Goal: Task Accomplishment & Management: Complete application form

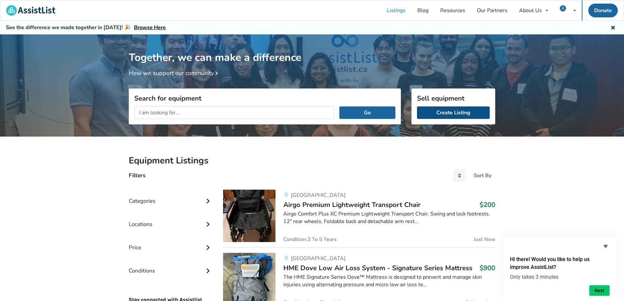
click at [460, 115] on link "Create Listing" at bounding box center [453, 113] width 73 height 12
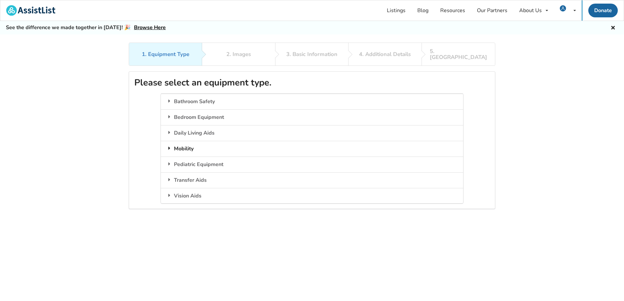
click at [200, 144] on div "Mobility" at bounding box center [312, 149] width 302 height 16
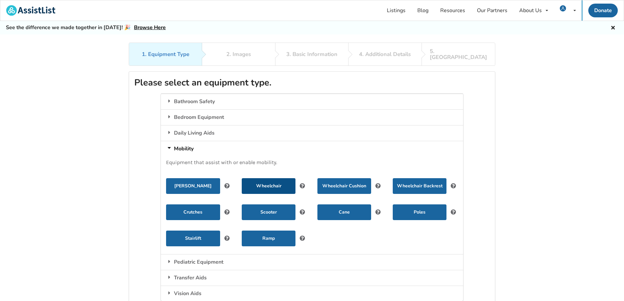
click at [278, 181] on button "Wheelchair" at bounding box center [269, 186] width 54 height 16
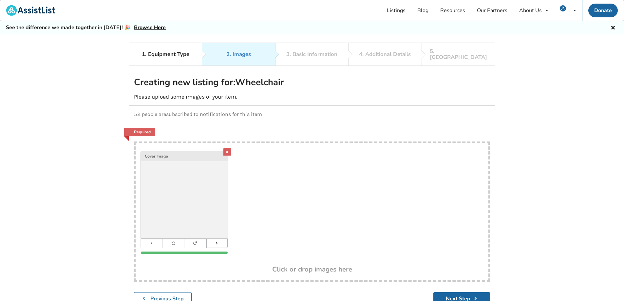
click at [214, 239] on button at bounding box center [217, 243] width 22 height 9
click at [221, 240] on button at bounding box center [217, 243] width 22 height 9
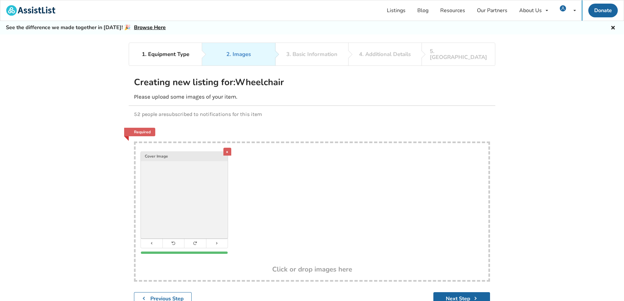
click at [199, 200] on img at bounding box center [184, 195] width 87 height 87
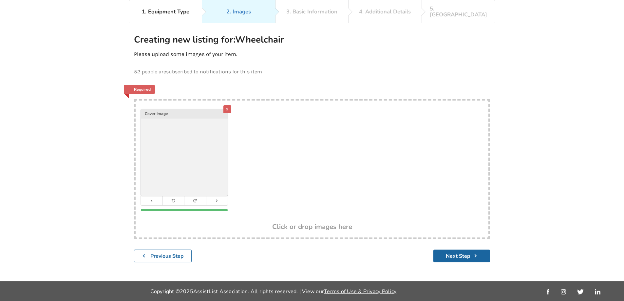
click at [208, 152] on img at bounding box center [184, 152] width 87 height 87
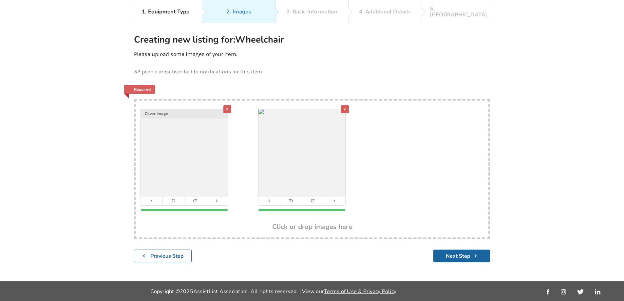
click at [344, 105] on div "x" at bounding box center [345, 109] width 8 height 8
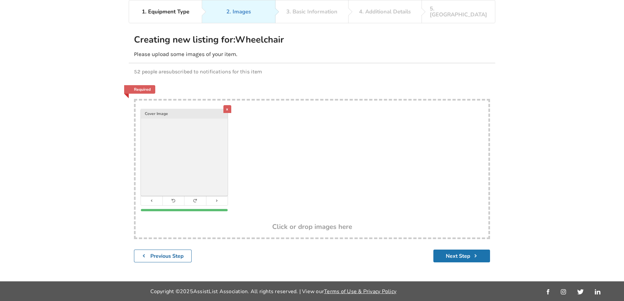
click at [455, 251] on button "Next Step" at bounding box center [462, 256] width 57 height 13
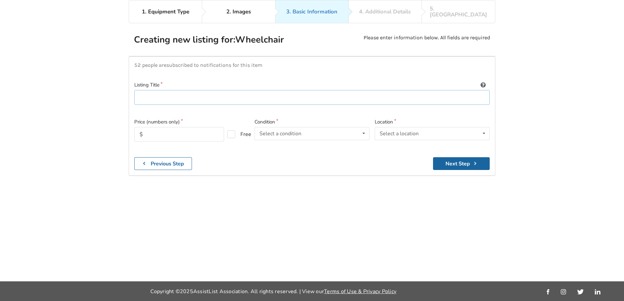
click at [216, 96] on input at bounding box center [312, 97] width 356 height 15
type input "FUZE T50 Tilt Wheelchair"
click at [208, 127] on input "text" at bounding box center [179, 134] width 90 height 14
type input "1000"
click at [320, 128] on div "Select a condition Brand New Less Than 1 Year 1 To 2 Years 3 To 5 Years Over 5 …" at bounding box center [312, 133] width 115 height 13
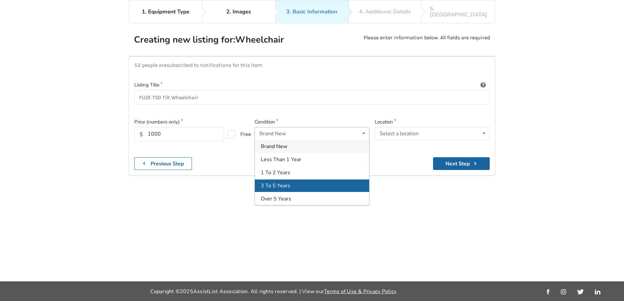
click at [286, 182] on span "3 To 5 Years" at bounding box center [275, 185] width 29 height 7
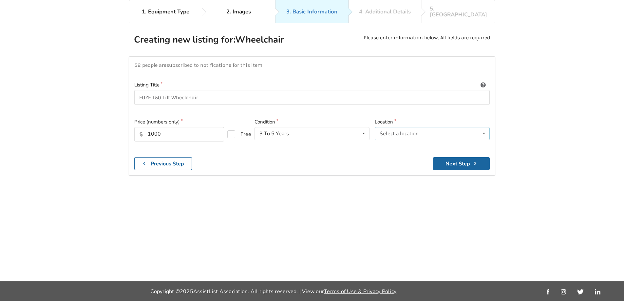
click at [388, 131] on div "Select a location" at bounding box center [399, 133] width 39 height 5
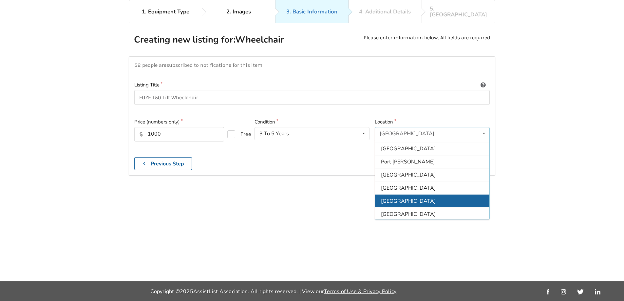
scroll to position [168, 0]
click at [399, 225] on div "White Rock" at bounding box center [432, 226] width 114 height 13
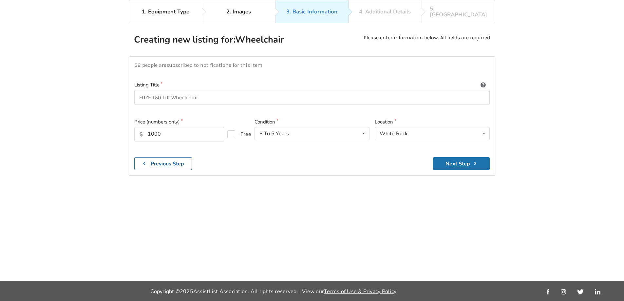
click at [462, 159] on button "Next Step" at bounding box center [461, 163] width 57 height 13
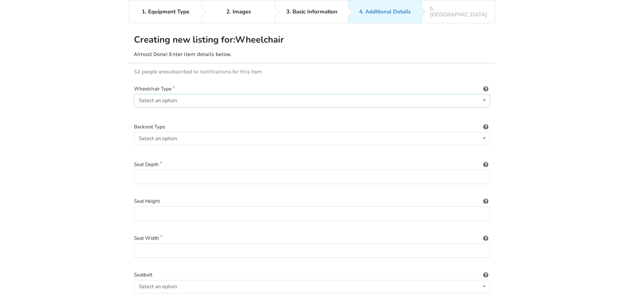
click at [435, 100] on div "Select an option Power/electric Manual Transport Tilt" at bounding box center [312, 100] width 356 height 13
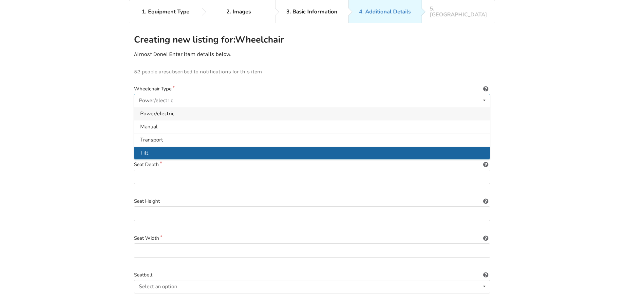
click at [158, 150] on div "Tilt" at bounding box center [312, 152] width 356 height 13
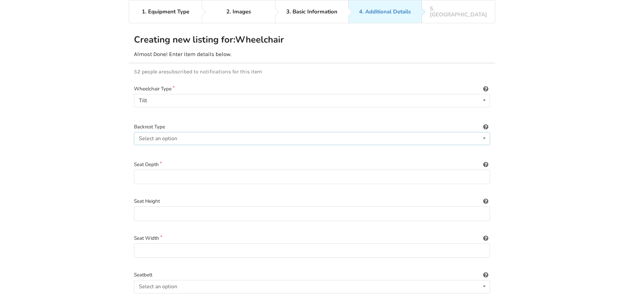
click at [189, 132] on div "Select an option Sling (standard upholstery) Hardshell (rigid) Tension-adjustab…" at bounding box center [312, 138] width 356 height 13
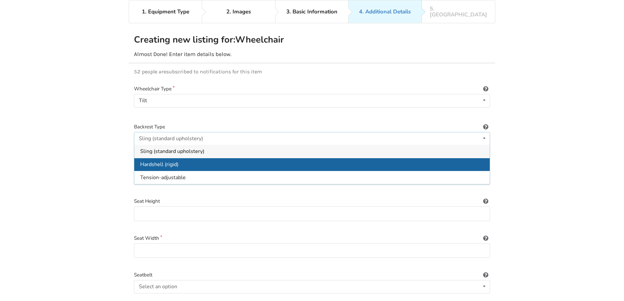
click at [195, 159] on div "Hardshell (rigid)" at bounding box center [312, 164] width 356 height 13
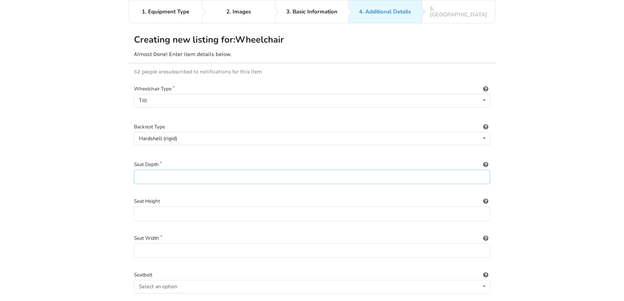
click at [183, 173] on input at bounding box center [312, 177] width 356 height 15
click at [486, 161] on icon at bounding box center [486, 163] width 6 height 5
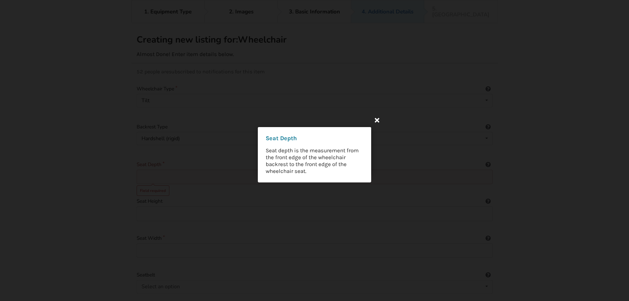
click at [376, 122] on icon at bounding box center [377, 120] width 12 height 12
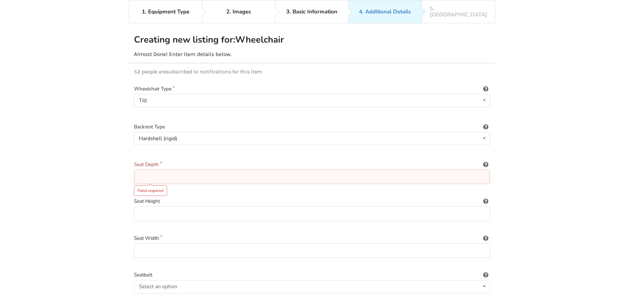
click at [171, 170] on input at bounding box center [312, 177] width 356 height 15
click at [487, 161] on icon at bounding box center [486, 163] width 6 height 5
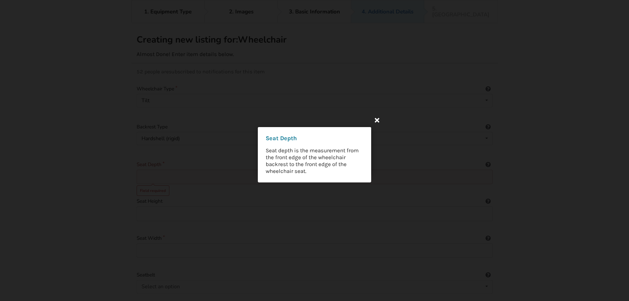
click at [378, 122] on icon at bounding box center [377, 120] width 12 height 12
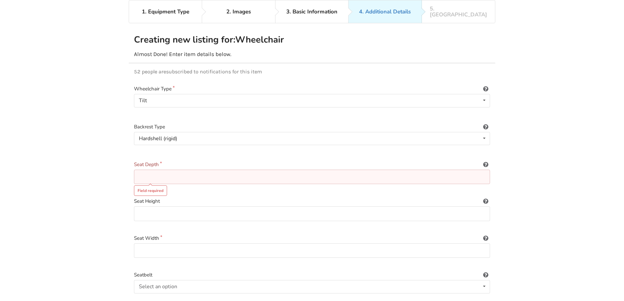
click at [486, 235] on icon at bounding box center [486, 237] width 6 height 5
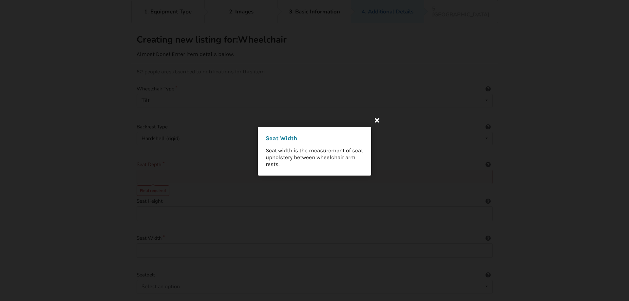
click at [379, 120] on icon at bounding box center [377, 120] width 12 height 12
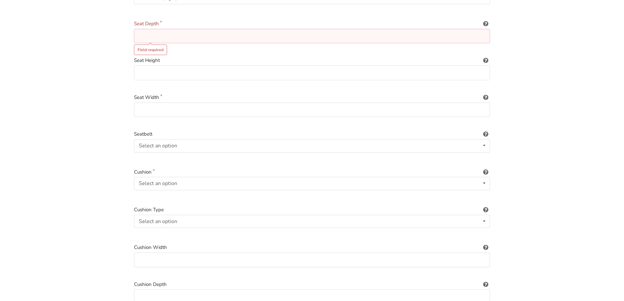
scroll to position [206, 0]
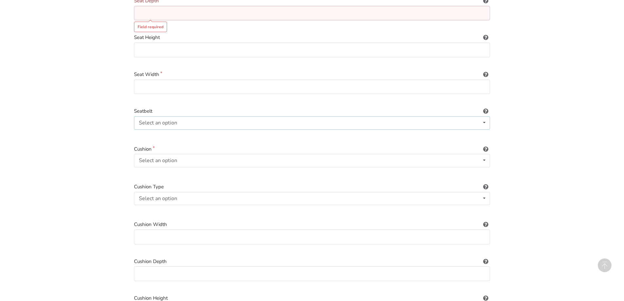
click at [271, 118] on div "Select an option Included Not included" at bounding box center [312, 122] width 356 height 13
click at [156, 132] on span "Included" at bounding box center [150, 135] width 20 height 7
click at [188, 154] on div "Select an option Included Not included" at bounding box center [312, 160] width 356 height 13
click at [156, 196] on div "Select an option" at bounding box center [158, 198] width 38 height 5
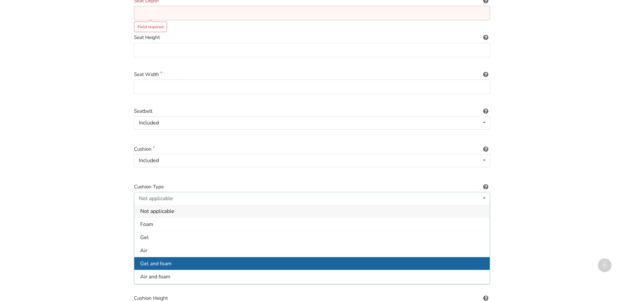
click at [182, 259] on div "Gel and foam" at bounding box center [312, 263] width 356 height 13
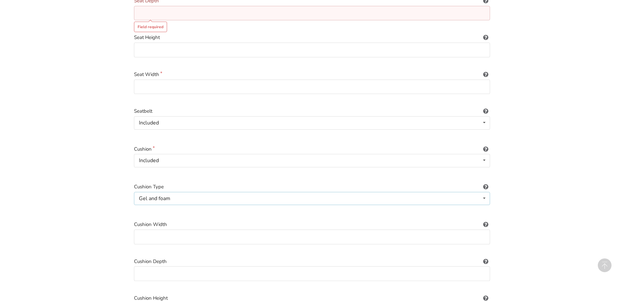
click at [178, 192] on div "Gel and foam Not applicable Foam Gel Air Gel and foam Air and foam Captain's se…" at bounding box center [312, 198] width 356 height 13
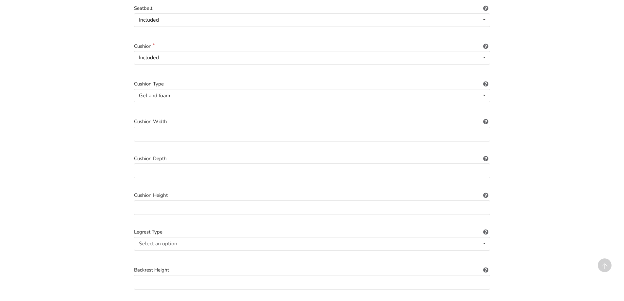
scroll to position [370, 0]
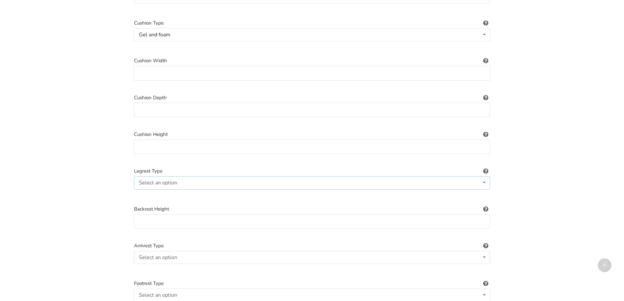
click at [214, 182] on div "Select an option Standard Height-adjustable Elevating" at bounding box center [312, 182] width 356 height 13
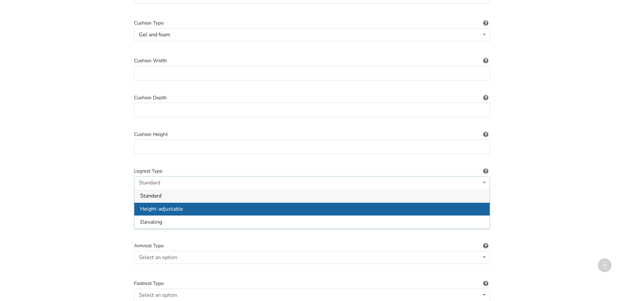
click at [193, 207] on div "Height-adjustable" at bounding box center [312, 209] width 356 height 13
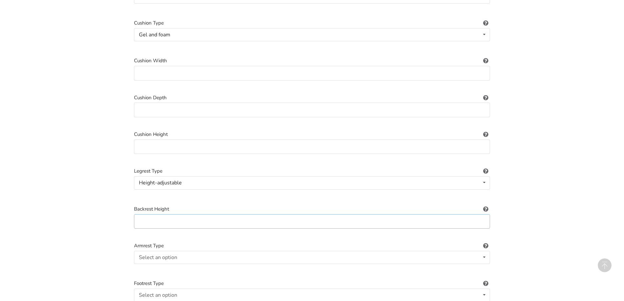
click at [191, 216] on input at bounding box center [312, 221] width 356 height 15
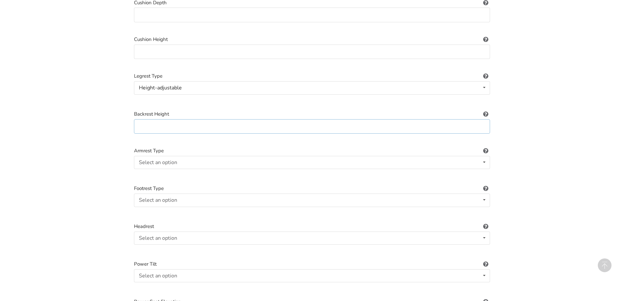
scroll to position [479, 0]
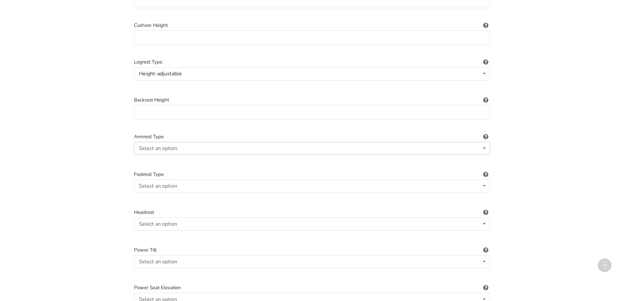
click at [168, 146] on div "Select an option" at bounding box center [158, 148] width 38 height 5
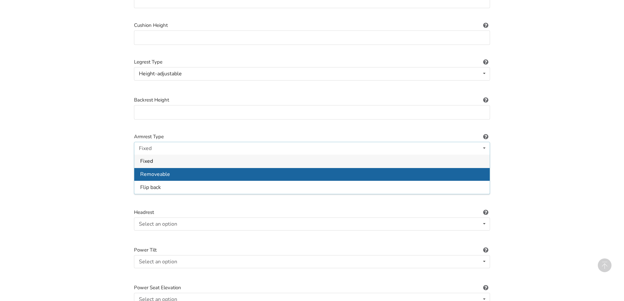
click at [167, 172] on span "Removeable" at bounding box center [155, 174] width 30 height 7
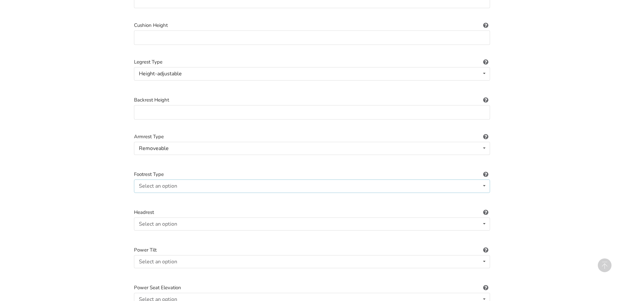
click at [183, 183] on div "Select an option Standard Angle-adjustable" at bounding box center [312, 186] width 356 height 13
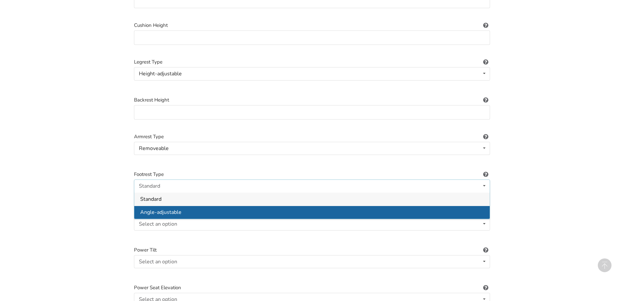
click at [176, 209] on span "Angle-adjustable" at bounding box center [160, 212] width 41 height 7
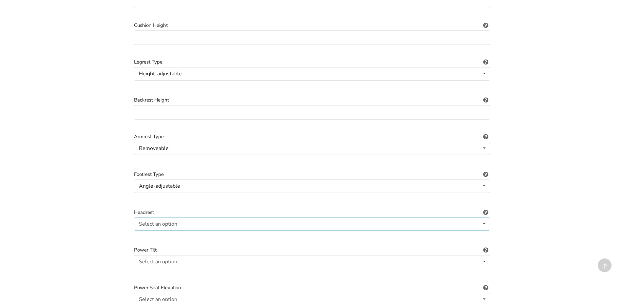
click at [190, 218] on div "Select an option Included Not included" at bounding box center [312, 224] width 356 height 13
click at [172, 233] on div "Included" at bounding box center [312, 236] width 356 height 13
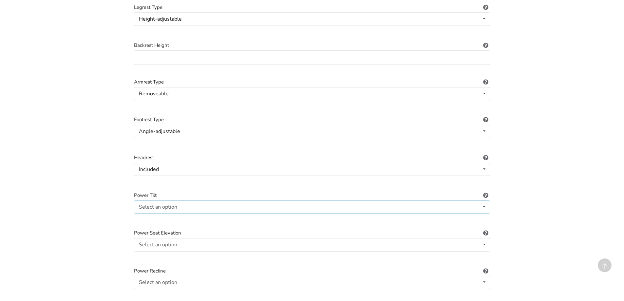
click at [193, 203] on div "Select an option Included Not included" at bounding box center [312, 207] width 356 height 13
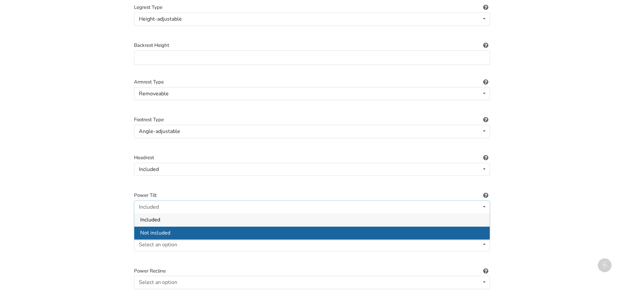
click at [169, 230] on span "Not included" at bounding box center [155, 233] width 30 height 7
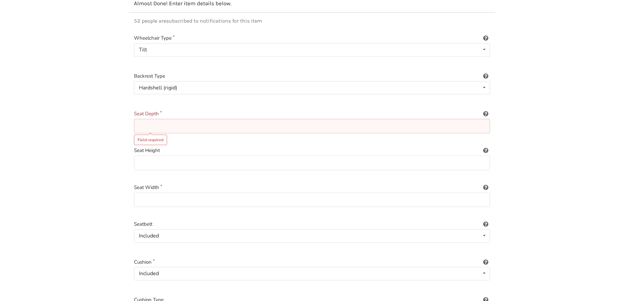
scroll to position [109, 0]
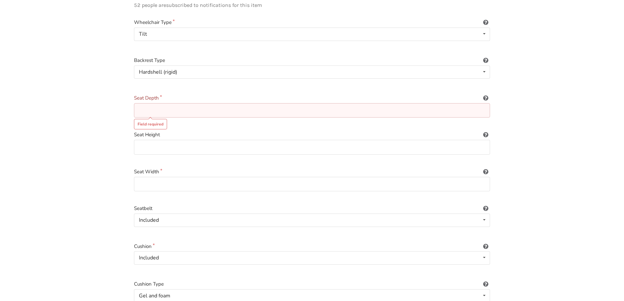
click at [485, 131] on icon at bounding box center [486, 133] width 6 height 5
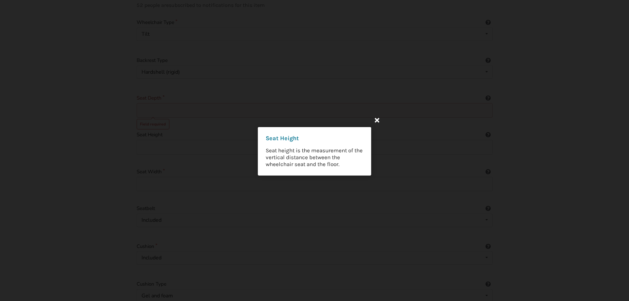
click at [377, 121] on icon at bounding box center [377, 120] width 12 height 12
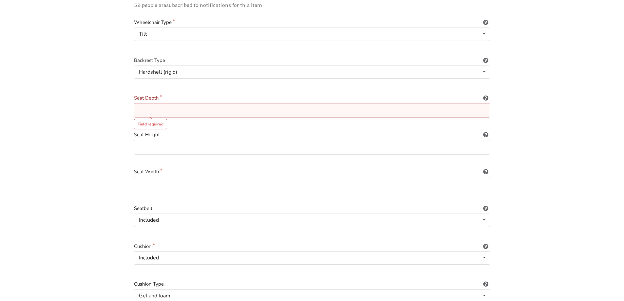
click at [232, 108] on input at bounding box center [312, 110] width 356 height 15
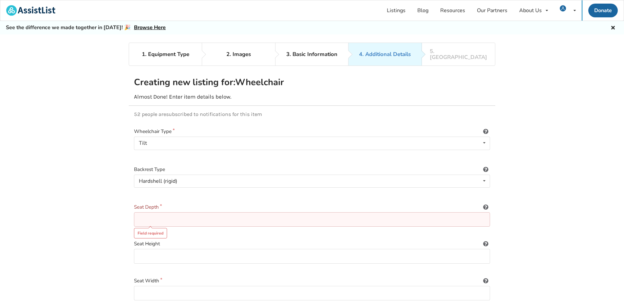
scroll to position [55, 0]
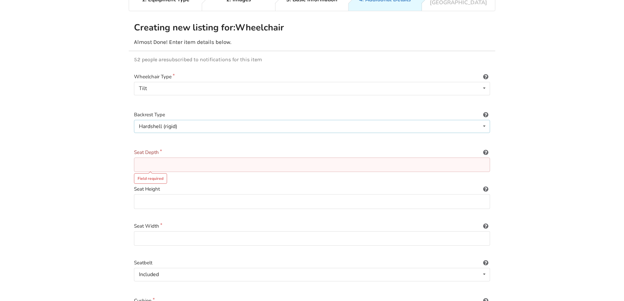
click at [482, 121] on icon at bounding box center [485, 126] width 10 height 12
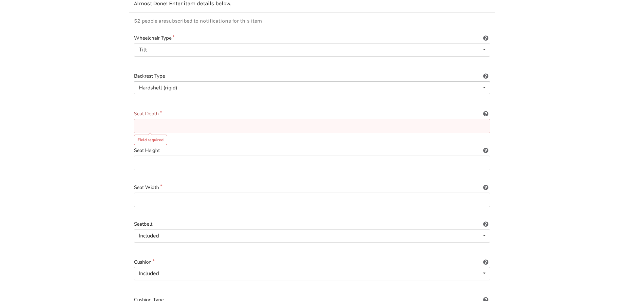
scroll to position [109, 0]
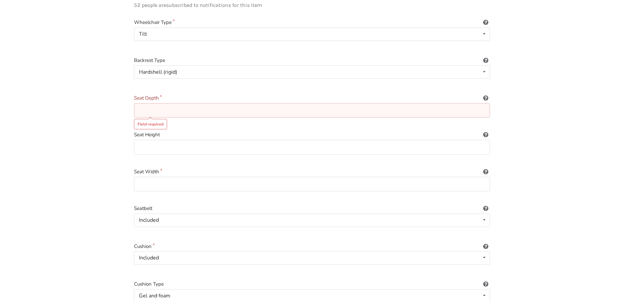
click at [211, 103] on input at bounding box center [312, 110] width 356 height 15
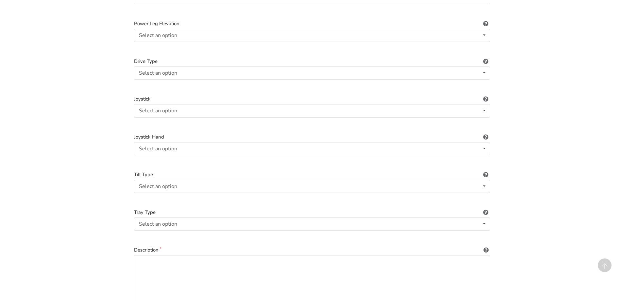
scroll to position [874, 0]
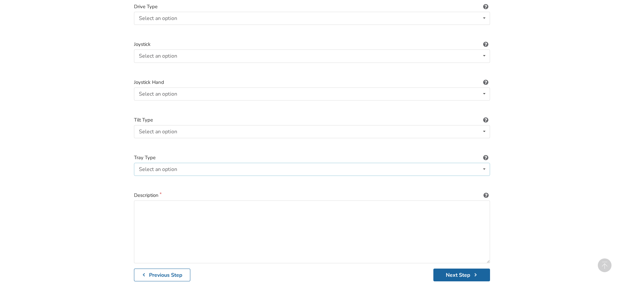
click at [195, 163] on div "Select an option None Half-right Half-left Full" at bounding box center [312, 169] width 356 height 13
click at [195, 163] on div "None None Half-right Half-left Full" at bounding box center [312, 169] width 356 height 13
click at [234, 163] on div "Select an option None Half-right Half-left Full" at bounding box center [312, 169] width 356 height 13
click at [176, 179] on div "None" at bounding box center [312, 182] width 356 height 13
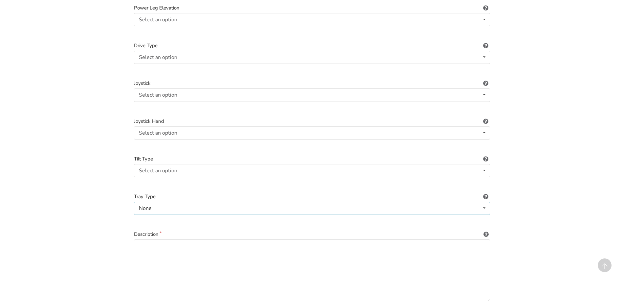
scroll to position [819, 0]
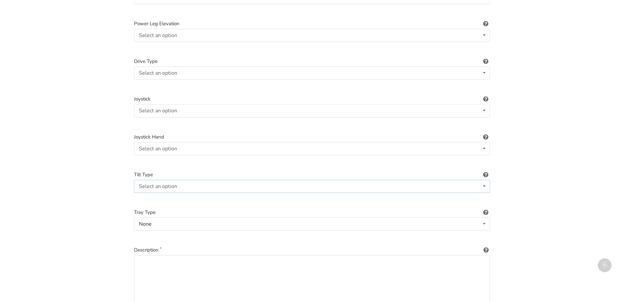
click at [207, 181] on div "Select an option Not applicable Foot tilt Hand tilt" at bounding box center [312, 186] width 356 height 13
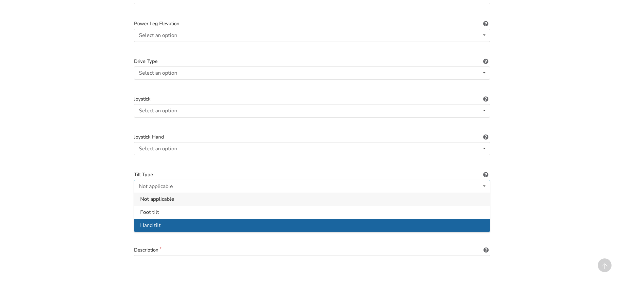
click at [167, 220] on div "Hand tilt" at bounding box center [312, 225] width 356 height 13
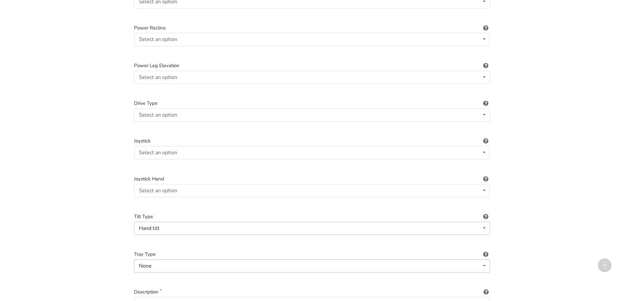
scroll to position [765, 0]
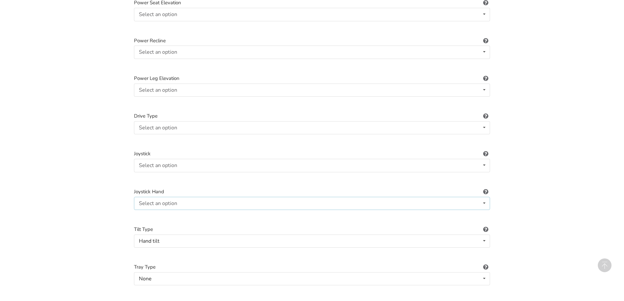
click at [203, 198] on div "Select an option Not applicable Right Left" at bounding box center [312, 203] width 356 height 13
click at [175, 212] on div "Not applicable" at bounding box center [312, 216] width 356 height 13
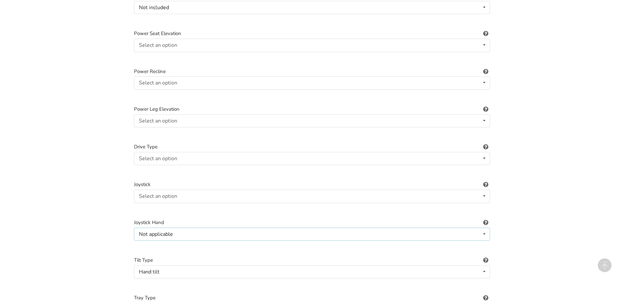
scroll to position [710, 0]
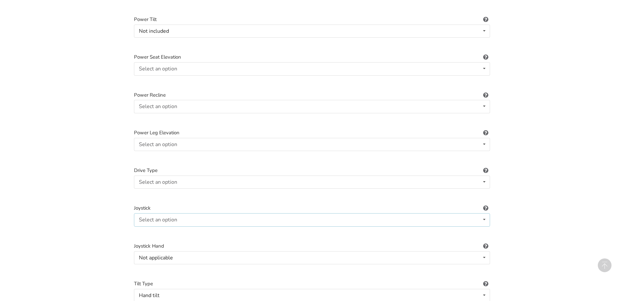
click at [182, 215] on div "Select an option Not applicable Pin Mushroom cap Golf ball Goal post" at bounding box center [312, 219] width 356 height 13
click at [173, 229] on span "Not applicable" at bounding box center [157, 232] width 34 height 7
click at [189, 215] on div "Not applicable Not applicable Pin Mushroom cap Golf ball Goal post" at bounding box center [312, 219] width 356 height 13
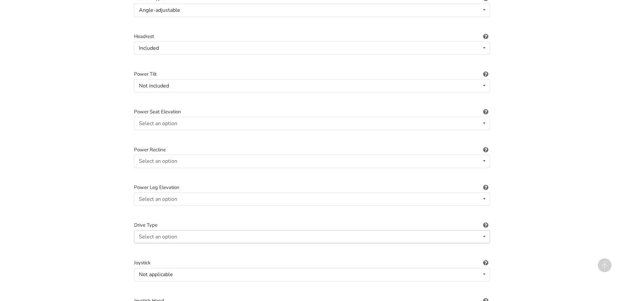
click at [176, 234] on div "Select an option" at bounding box center [158, 236] width 38 height 5
click at [169, 246] on span "Not applicable" at bounding box center [157, 249] width 34 height 7
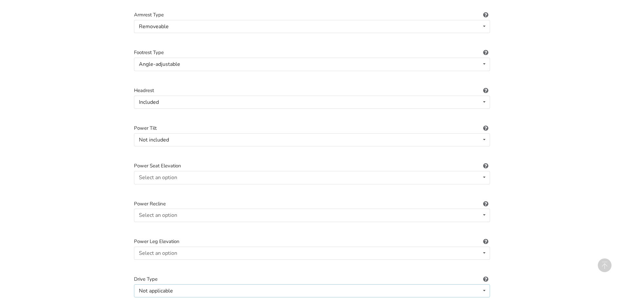
scroll to position [601, 0]
click at [178, 249] on div "Select an option Included Not included" at bounding box center [312, 253] width 356 height 13
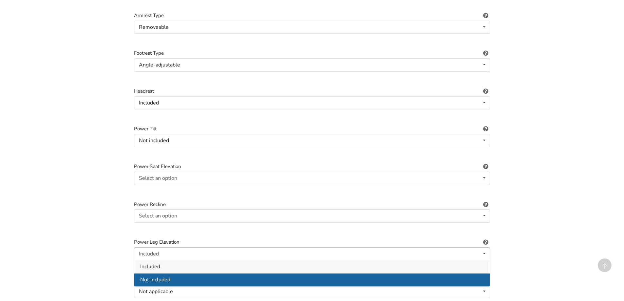
click at [161, 276] on span "Not included" at bounding box center [155, 279] width 30 height 7
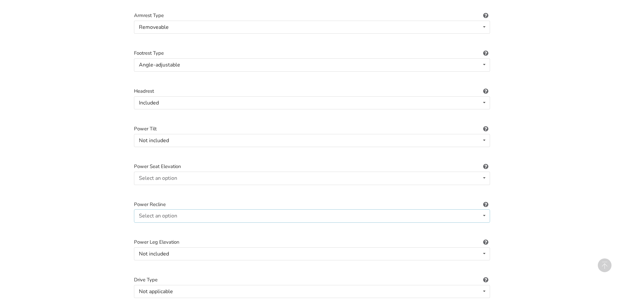
click at [188, 215] on div "Select an option Included Not included" at bounding box center [312, 215] width 356 height 13
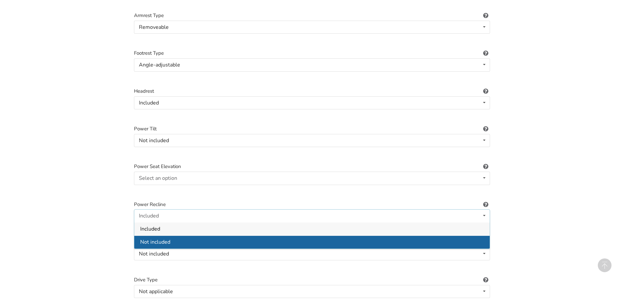
click at [164, 239] on span "Not included" at bounding box center [155, 242] width 30 height 7
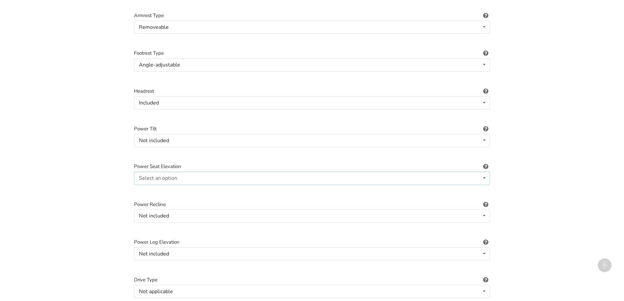
click at [181, 175] on div "Select an option Included Not included" at bounding box center [312, 178] width 356 height 13
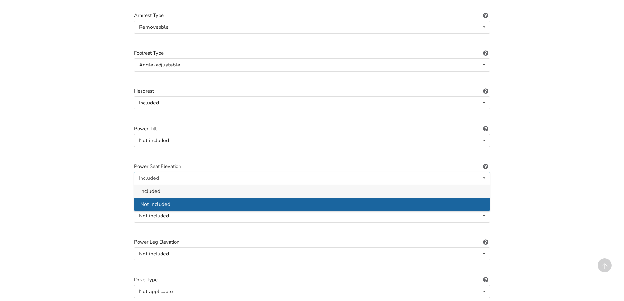
click at [169, 204] on div "Not included" at bounding box center [312, 204] width 356 height 13
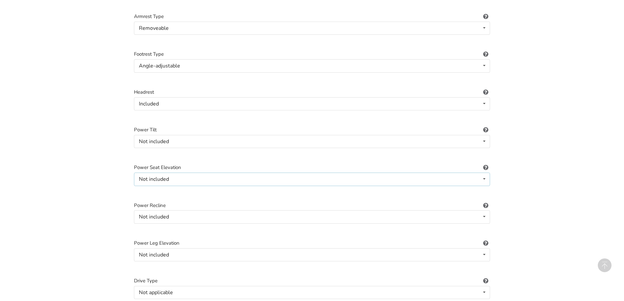
scroll to position [546, 0]
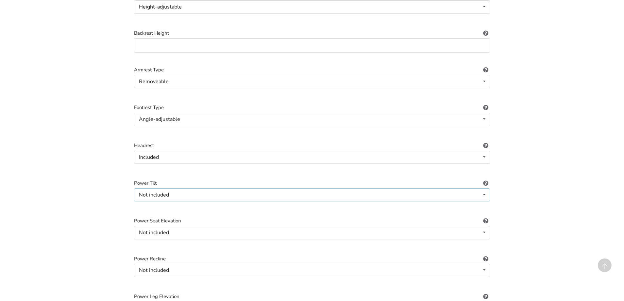
click at [177, 191] on div "Not included Included Not included" at bounding box center [312, 194] width 356 height 13
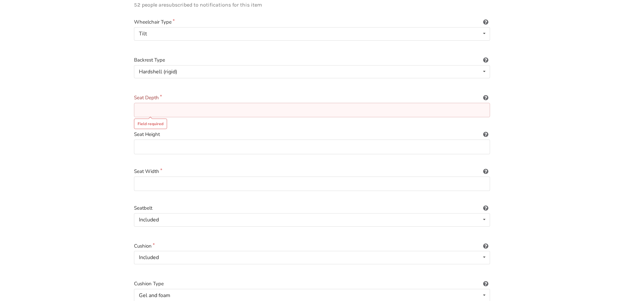
scroll to position [109, 0]
click at [486, 131] on icon at bounding box center [486, 133] width 6 height 5
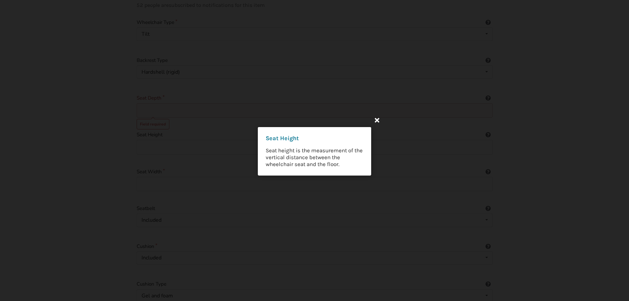
click at [376, 119] on icon at bounding box center [377, 120] width 12 height 12
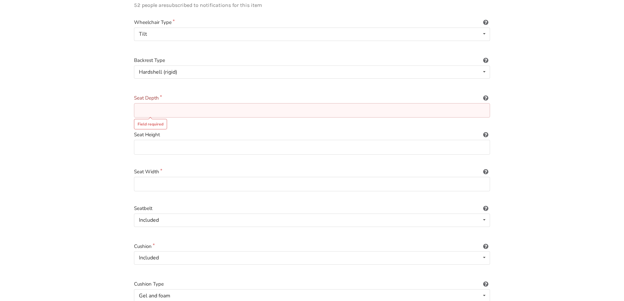
click at [486, 168] on icon at bounding box center [486, 170] width 6 height 5
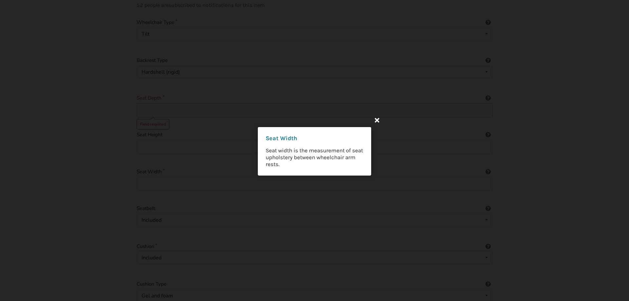
click at [379, 121] on icon at bounding box center [377, 120] width 12 height 12
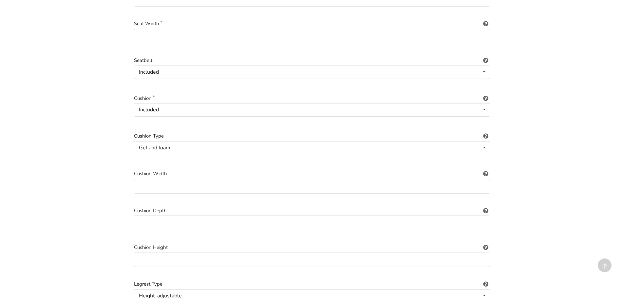
scroll to position [273, 0]
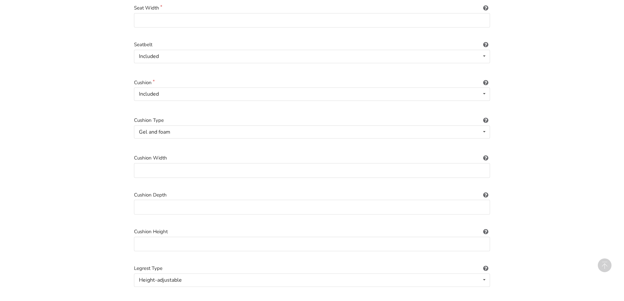
click at [486, 154] on icon at bounding box center [486, 156] width 6 height 5
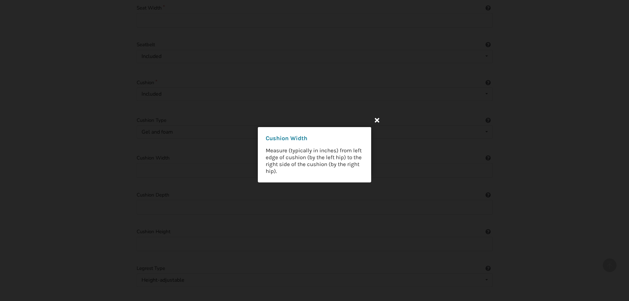
click at [379, 120] on icon at bounding box center [377, 120] width 12 height 12
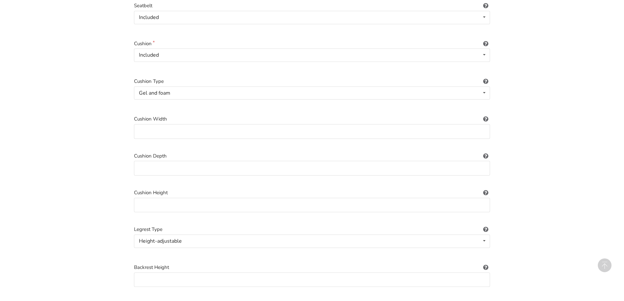
scroll to position [328, 0]
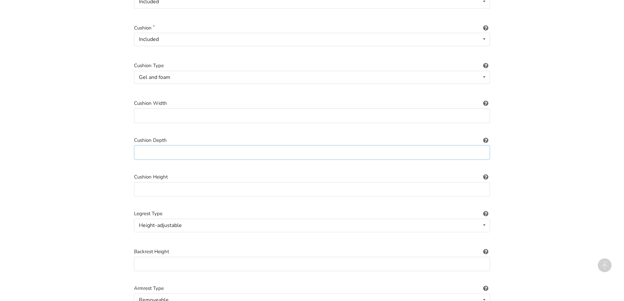
click at [171, 146] on input at bounding box center [312, 152] width 356 height 15
click at [485, 173] on icon at bounding box center [486, 175] width 6 height 5
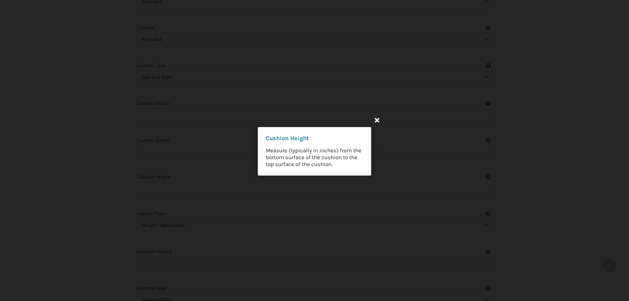
click at [380, 120] on icon at bounding box center [377, 120] width 12 height 12
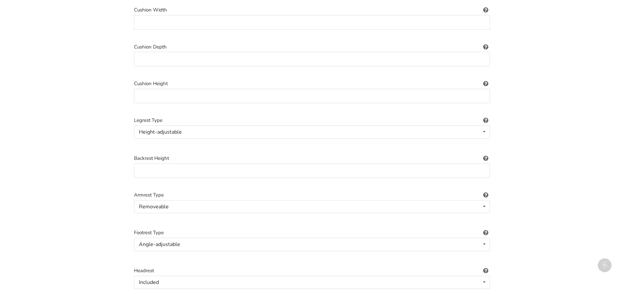
scroll to position [437, 0]
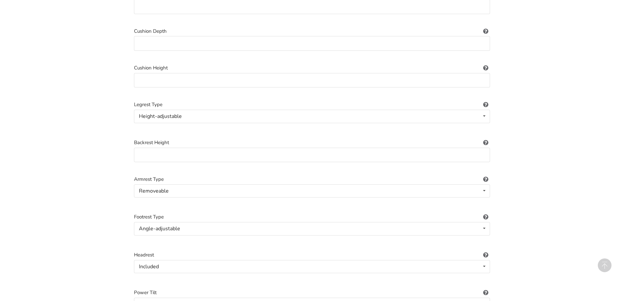
click at [486, 139] on icon at bounding box center [486, 141] width 6 height 5
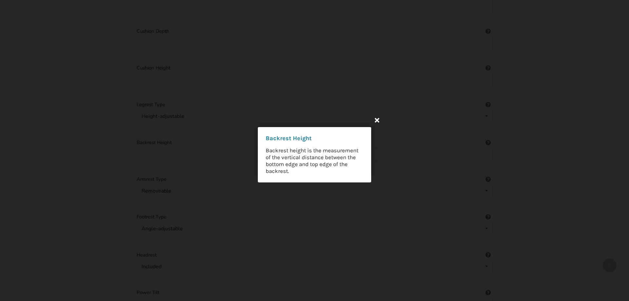
click at [378, 121] on icon at bounding box center [377, 120] width 12 height 12
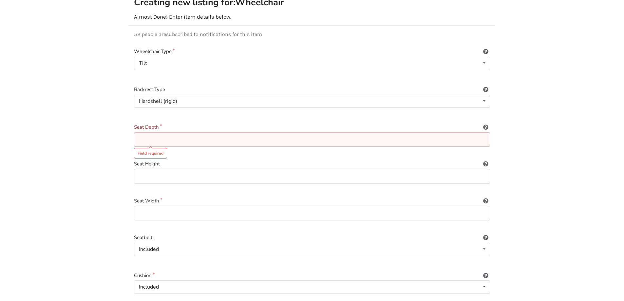
scroll to position [18, 0]
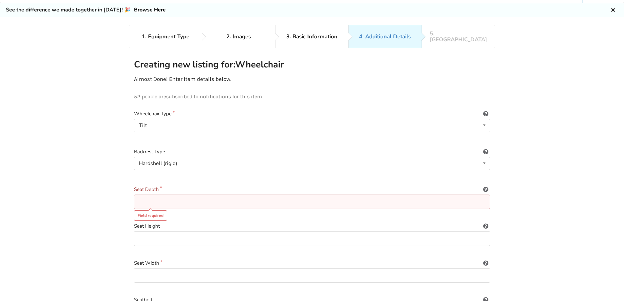
click at [176, 195] on input at bounding box center [312, 202] width 356 height 15
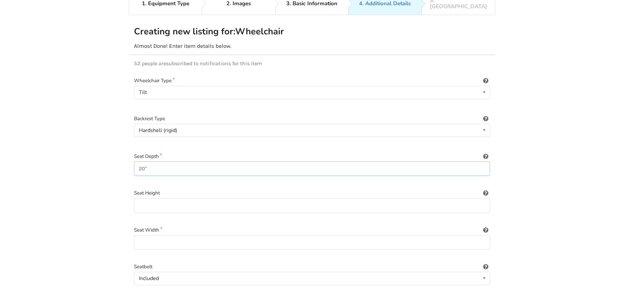
scroll to position [72, 0]
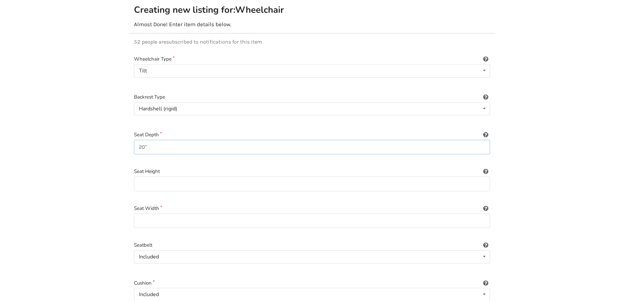
type input "20""
click at [154, 182] on input at bounding box center [312, 184] width 356 height 15
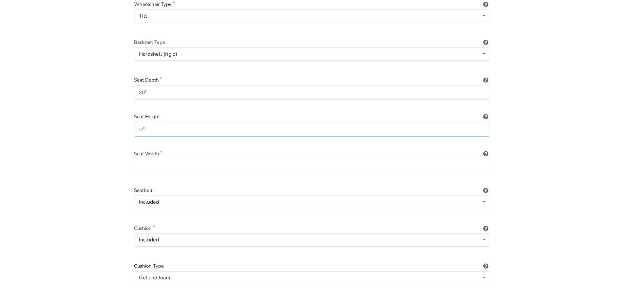
type input "17""
click at [178, 164] on input at bounding box center [312, 166] width 356 height 15
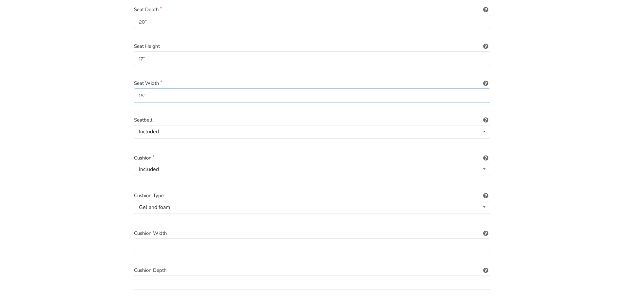
scroll to position [236, 0]
type input "18""
click at [160, 200] on input at bounding box center [312, 207] width 356 height 15
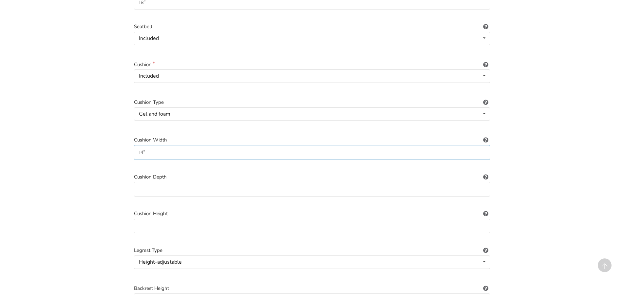
type input "14""
click at [165, 183] on input at bounding box center [312, 189] width 356 height 15
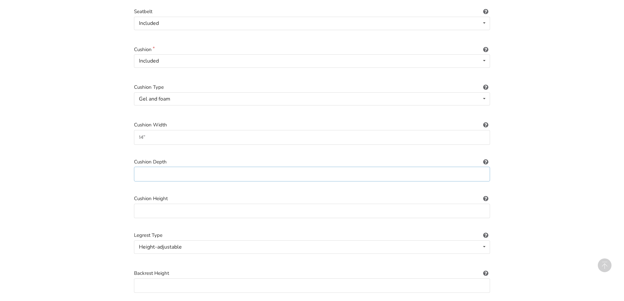
scroll to position [345, 0]
click at [162, 168] on input at bounding box center [312, 172] width 356 height 15
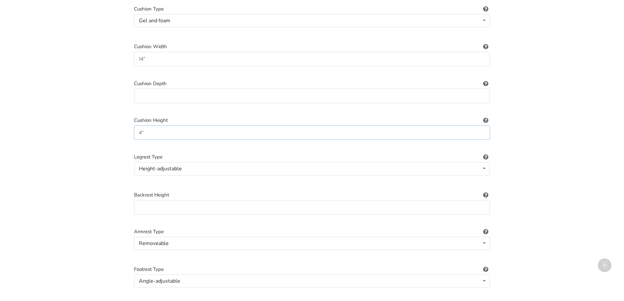
scroll to position [400, 0]
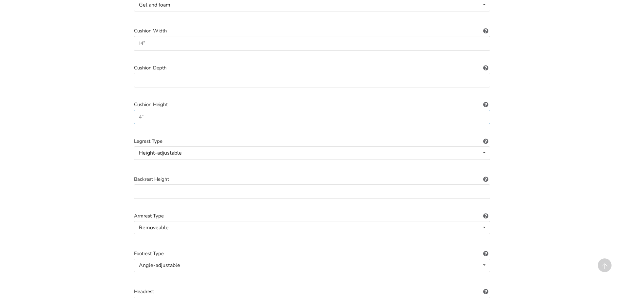
type input "4""
click at [159, 191] on input at bounding box center [312, 192] width 356 height 15
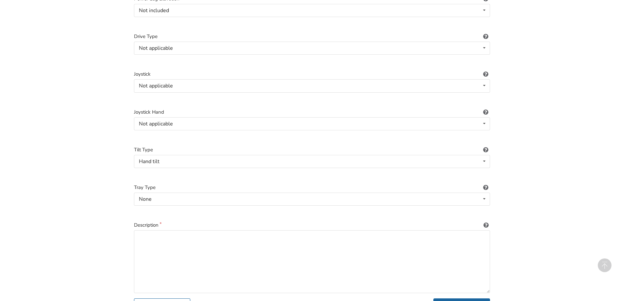
scroll to position [892, 0]
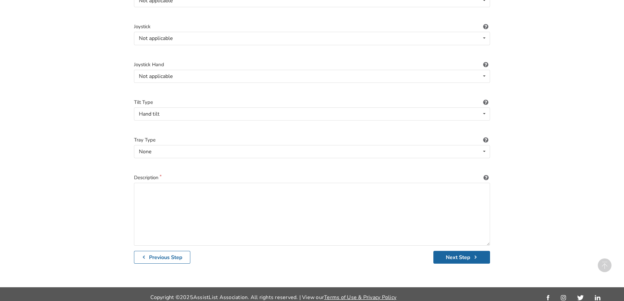
type input "18""
click at [206, 191] on textarea at bounding box center [312, 214] width 356 height 63
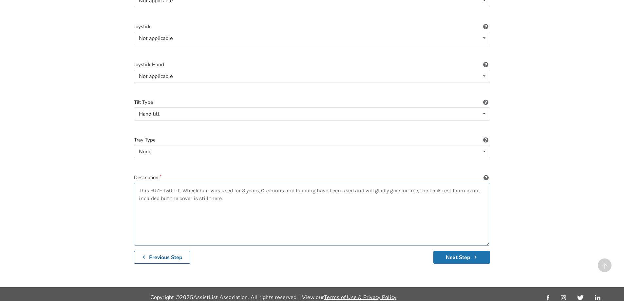
type textarea "This FUZE T50 Tilt Wheelchair was used for 3 years, Cushions and Padding have b…"
click at [462, 251] on button "Next Step" at bounding box center [462, 257] width 57 height 13
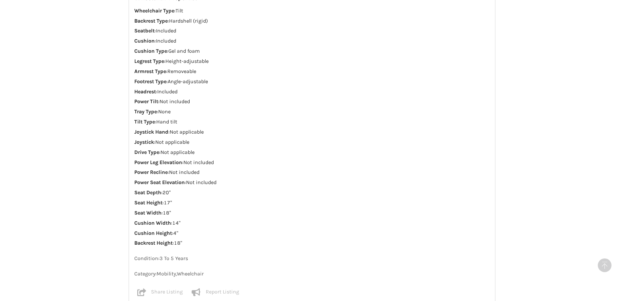
scroll to position [319, 0]
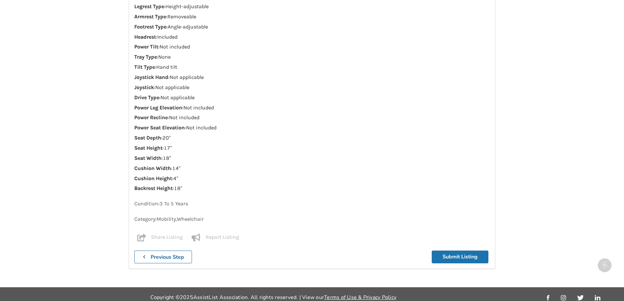
click at [452, 251] on button "Submit Listing" at bounding box center [460, 257] width 57 height 13
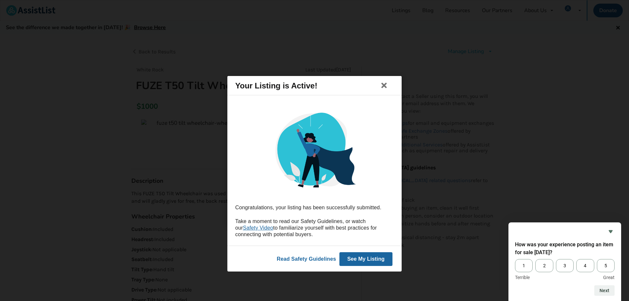
click at [357, 260] on button "See My Listing" at bounding box center [366, 259] width 53 height 14
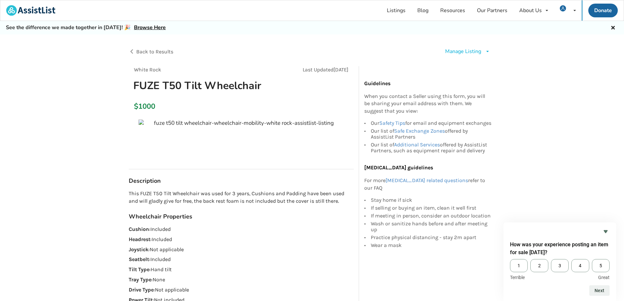
click at [488, 53] on icon at bounding box center [487, 51] width 5 height 4
click at [483, 68] on span "Edit listing" at bounding box center [474, 66] width 25 height 7
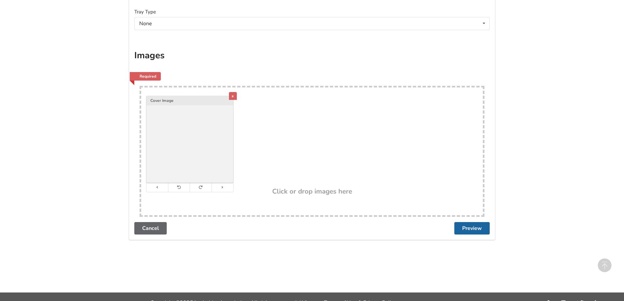
scroll to position [1180, 0]
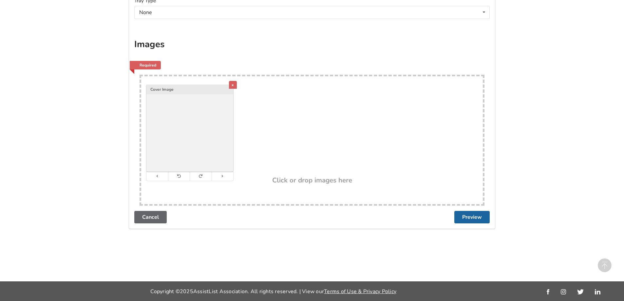
click at [233, 87] on div "x" at bounding box center [233, 85] width 8 height 8
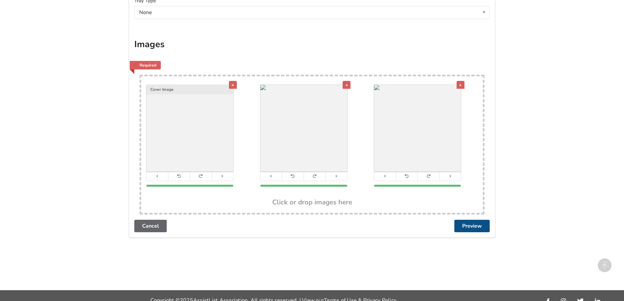
click at [477, 227] on button "Preview" at bounding box center [472, 226] width 35 height 12
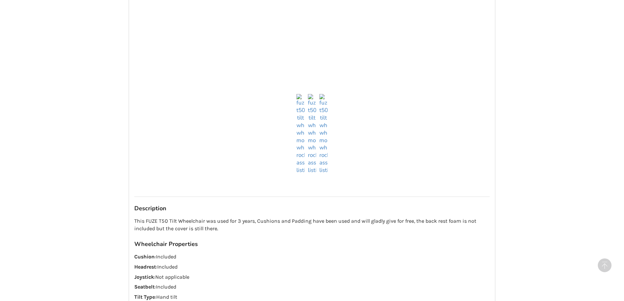
scroll to position [601, 0]
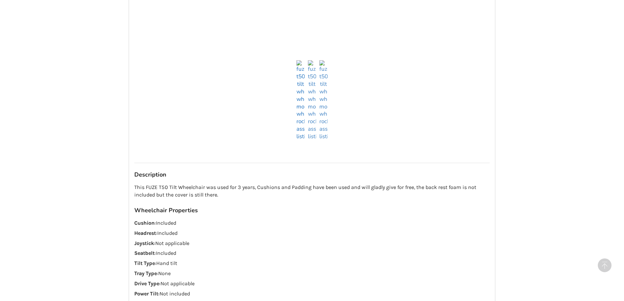
click at [300, 141] on img at bounding box center [301, 100] width 8 height 80
click at [311, 141] on img at bounding box center [312, 100] width 8 height 80
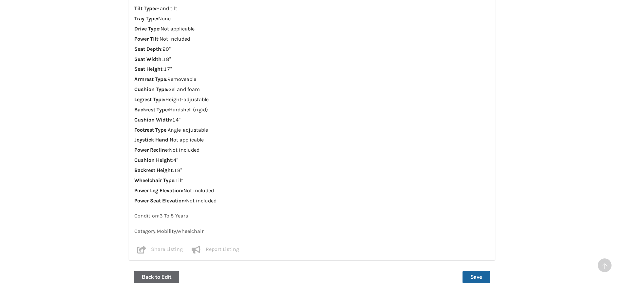
scroll to position [915, 0]
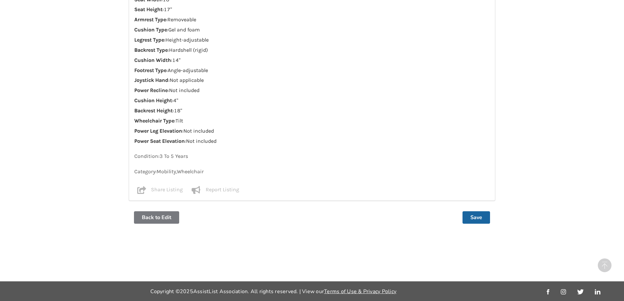
click at [165, 217] on button "Back to Edit" at bounding box center [156, 217] width 45 height 12
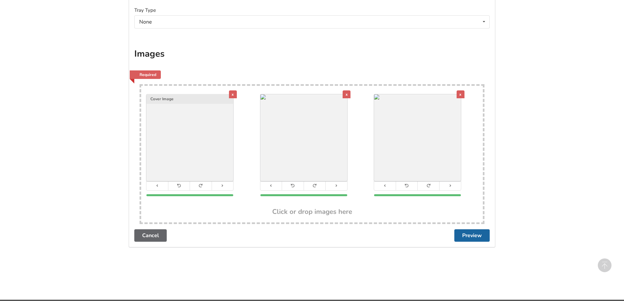
scroll to position [1189, 0]
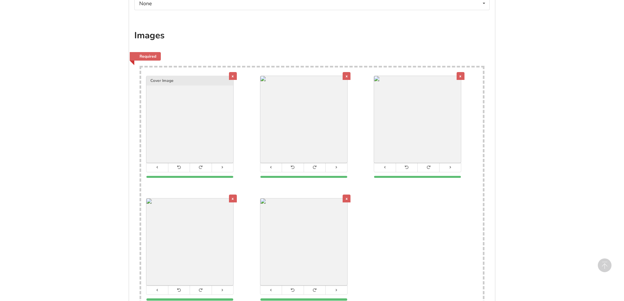
click at [232, 200] on div "x" at bounding box center [233, 199] width 8 height 8
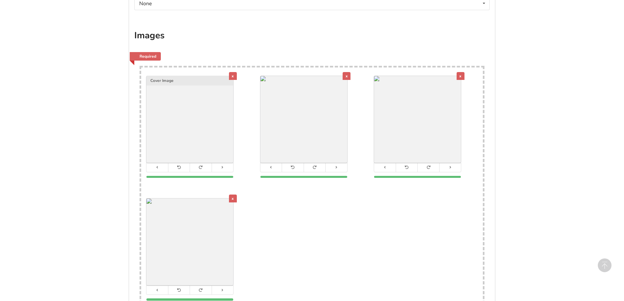
click at [235, 76] on div "x" at bounding box center [233, 76] width 8 height 8
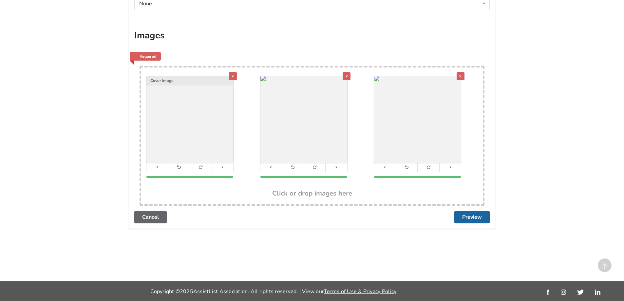
click at [458, 78] on div "x" at bounding box center [461, 76] width 8 height 8
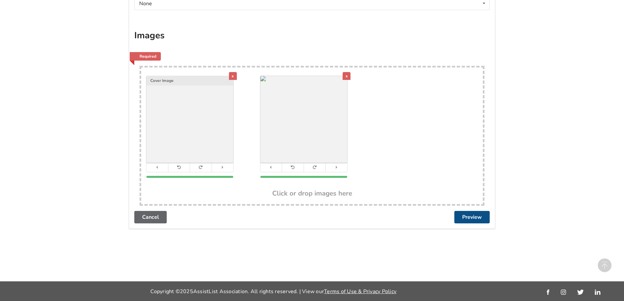
click at [465, 220] on button "Preview" at bounding box center [472, 217] width 35 height 12
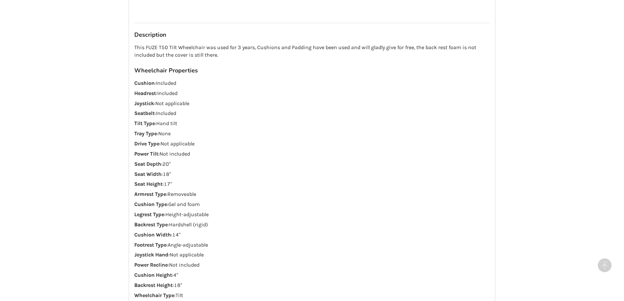
scroll to position [874, 0]
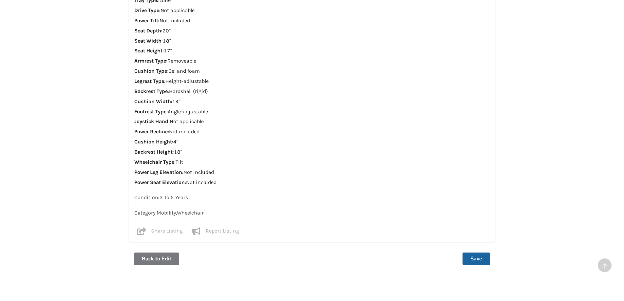
click at [163, 261] on button "Back to Edit" at bounding box center [156, 259] width 45 height 12
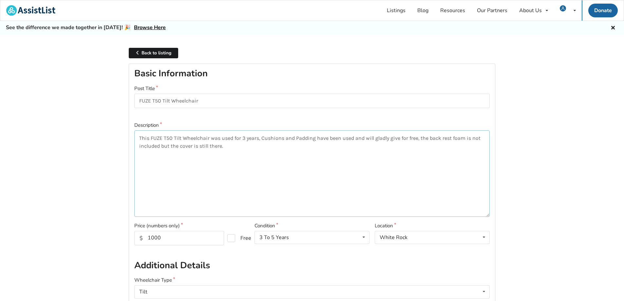
click at [242, 150] on textarea "This FUZE T50 Tilt Wheelchair was used for 3 years, Cushions and Padding have b…" at bounding box center [312, 173] width 356 height 87
click at [244, 149] on textarea "This FUZE T50 Tilt Wheelchair was used for 3 years, Cushions and Padding have b…" at bounding box center [312, 173] width 356 height 87
click at [187, 178] on textarea "This FUZE T50 Tilt Wheelchair was used for 3 years, Cushions and Padding have b…" at bounding box center [312, 173] width 356 height 87
click at [223, 165] on textarea "This FUZE T50 Tilt Wheelchair was used for 3 years, Cushions and Padding have b…" at bounding box center [312, 173] width 356 height 87
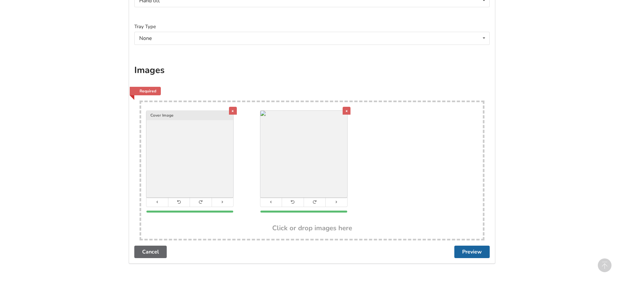
scroll to position [1189, 0]
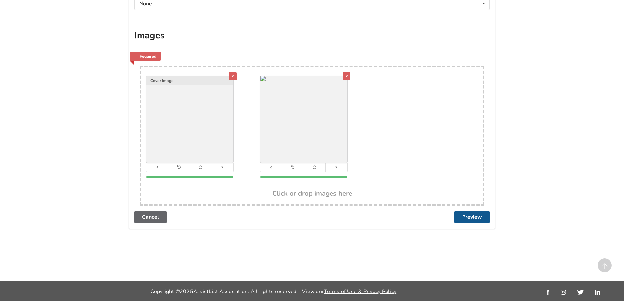
type textarea "This FUZE T50 Tilt Wheelchair was used for 3 years, Cushions and Padding have b…"
click at [468, 218] on button "Preview" at bounding box center [472, 217] width 35 height 12
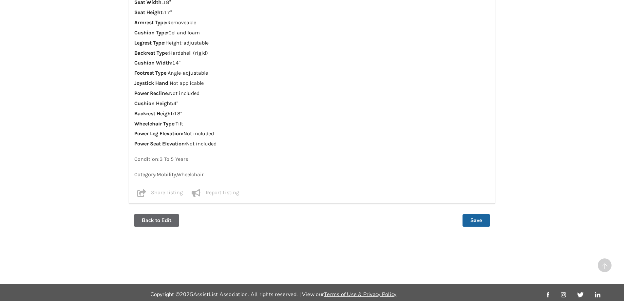
scroll to position [930, 0]
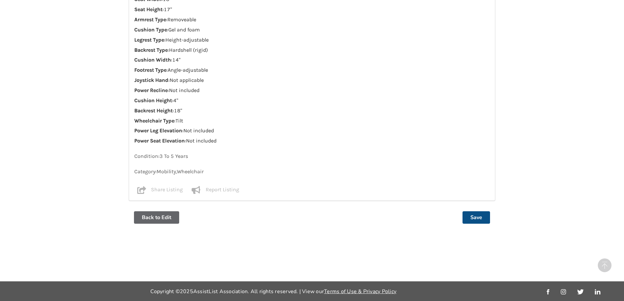
click at [479, 217] on button "Save" at bounding box center [477, 217] width 28 height 12
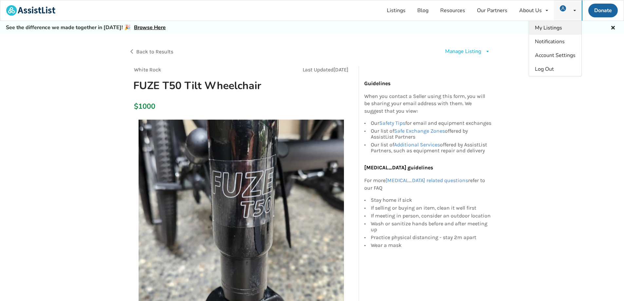
click at [559, 29] on span "My Listings" at bounding box center [548, 27] width 27 height 7
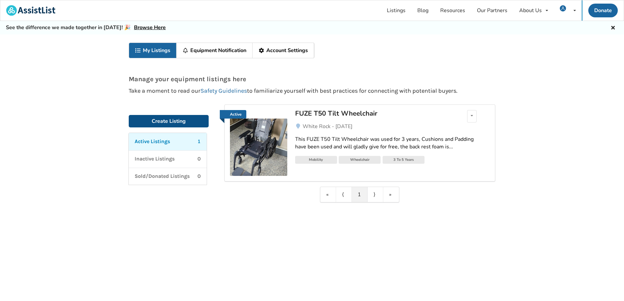
click at [188, 124] on link "Create Listing" at bounding box center [169, 121] width 80 height 12
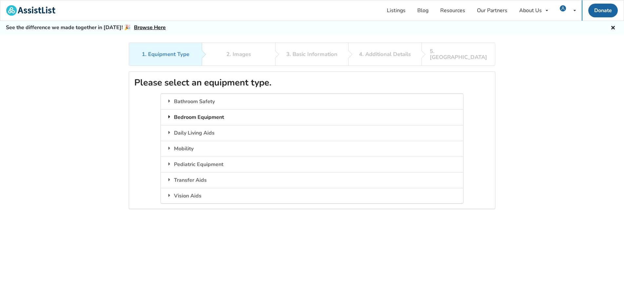
click at [216, 112] on div "Bedroom Equipment" at bounding box center [312, 117] width 302 height 16
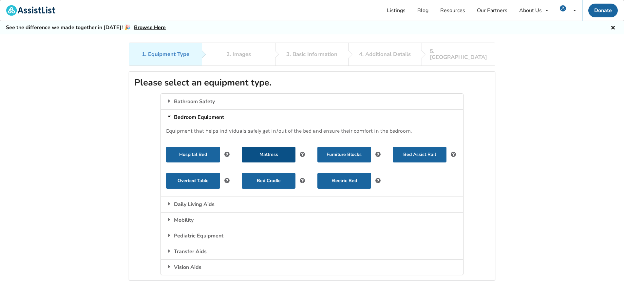
click at [291, 150] on button "Mattress" at bounding box center [269, 155] width 54 height 16
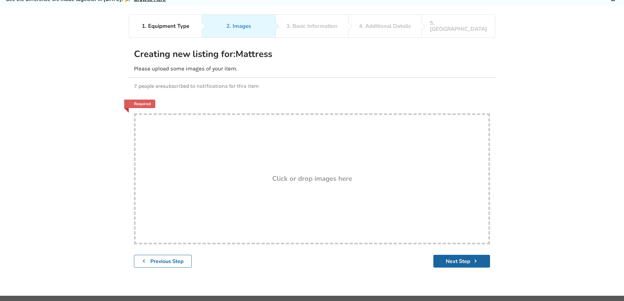
scroll to position [43, 0]
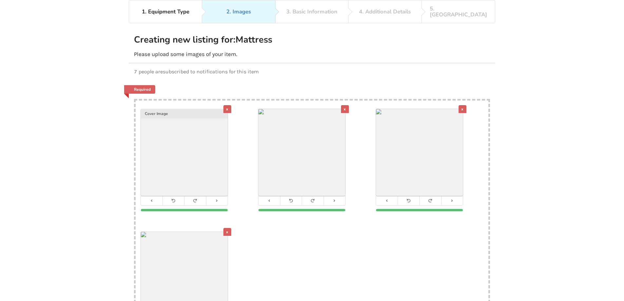
click at [227, 105] on div "x" at bounding box center [228, 109] width 8 height 8
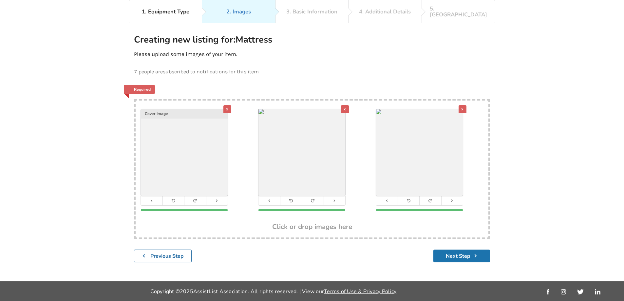
click at [464, 252] on button "Next Step" at bounding box center [462, 256] width 57 height 13
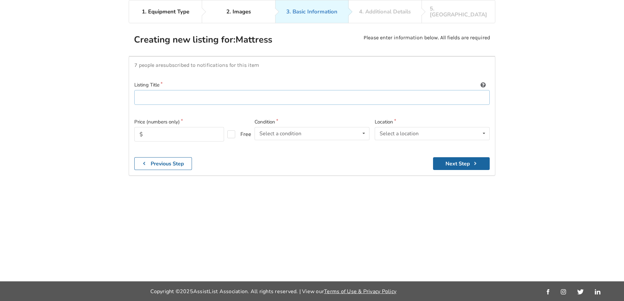
click at [207, 90] on input at bounding box center [312, 97] width 356 height 15
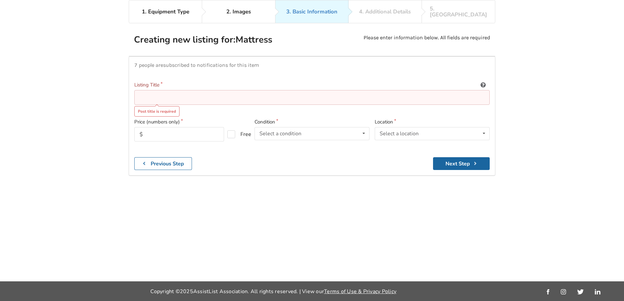
click at [192, 92] on input at bounding box center [312, 97] width 356 height 15
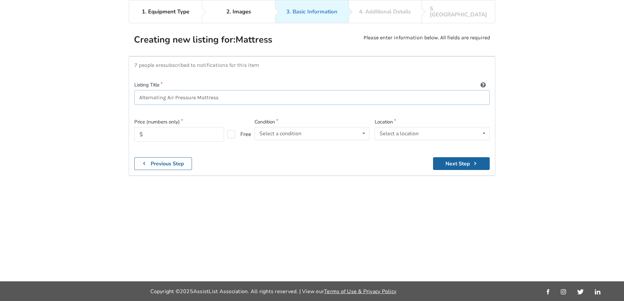
drag, startPoint x: 195, startPoint y: 92, endPoint x: 0, endPoint y: 92, distance: 194.7
click at [0, 92] on div "1. Equipment Type 2. Images 3. Basic Information 4. Additional Details 5. Previ…" at bounding box center [312, 141] width 624 height 282
type input "Anti-Bedsore Mattress"
click at [194, 127] on input "text" at bounding box center [179, 134] width 90 height 14
type input "50"
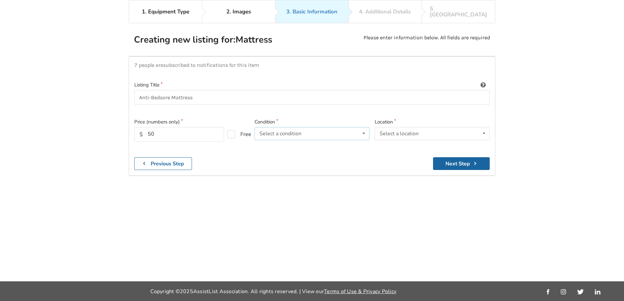
click at [284, 131] on div "Select a condition" at bounding box center [281, 133] width 42 height 5
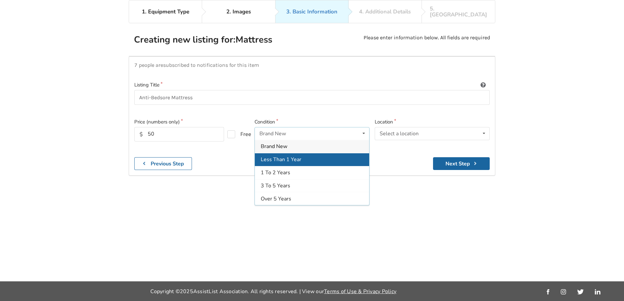
click at [299, 157] on span "Less Than 1 Year" at bounding box center [281, 159] width 41 height 7
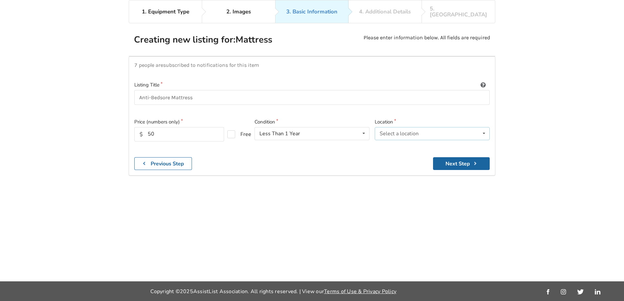
click at [418, 131] on div "Select a location" at bounding box center [399, 133] width 39 height 5
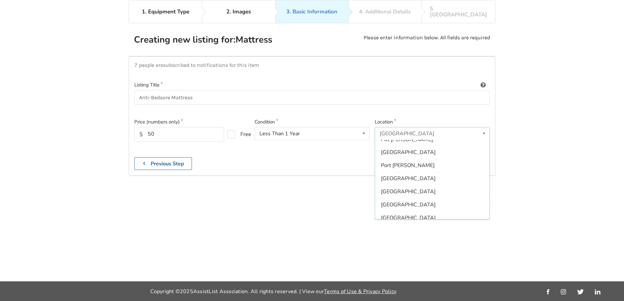
scroll to position [168, 0]
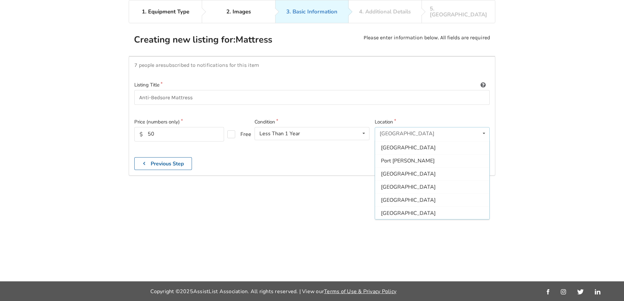
click at [401, 220] on div "White Rock" at bounding box center [432, 226] width 114 height 13
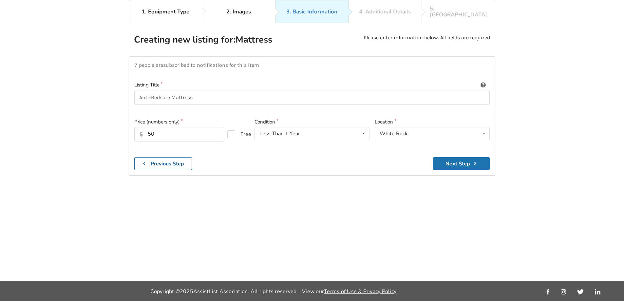
click at [448, 159] on button "Next Step" at bounding box center [461, 163] width 57 height 13
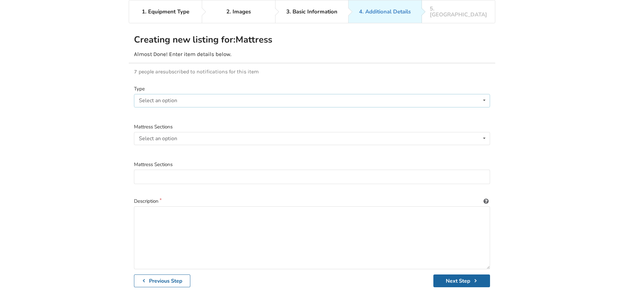
click at [171, 98] on div "Select an option" at bounding box center [158, 100] width 38 height 5
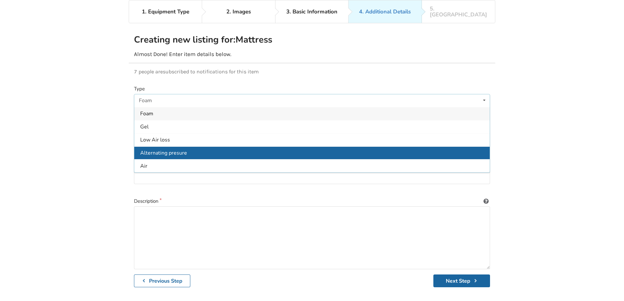
click at [188, 149] on div "Alternating presure" at bounding box center [312, 152] width 356 height 13
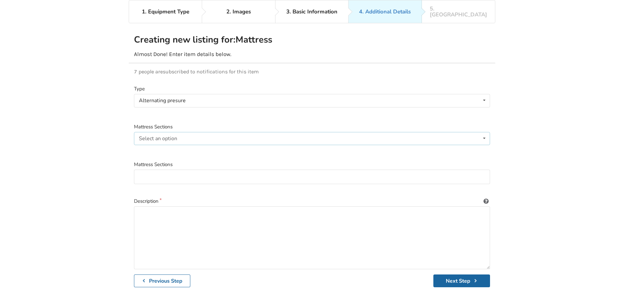
click at [188, 134] on div "Select an option Foam levelling pads ROHO sections" at bounding box center [312, 138] width 356 height 13
click at [94, 126] on div "1. Equipment Type 2. Images 3. Basic Information 4. Additional Details 5. Previ…" at bounding box center [312, 146] width 624 height 293
click at [188, 136] on div "Foam levelling pads Foam levelling pads ROHO sections" at bounding box center [312, 138] width 356 height 13
click at [177, 148] on span "Foam levelling pads" at bounding box center [164, 151] width 49 height 7
click at [197, 172] on input "Foam levelling pads" at bounding box center [312, 177] width 356 height 15
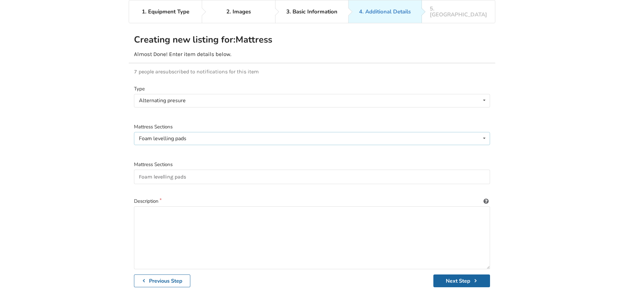
click at [195, 135] on div "Foam levelling pads Foam levelling pads ROHO sections" at bounding box center [312, 138] width 356 height 13
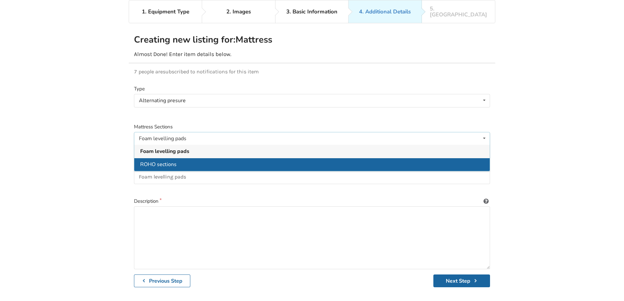
click at [169, 161] on span "ROHO sections" at bounding box center [158, 164] width 36 height 7
type input "ROHO sections"
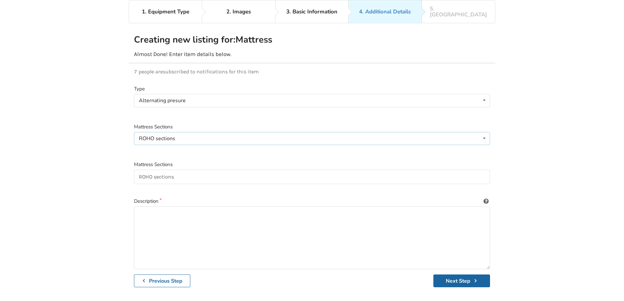
scroll to position [66, 0]
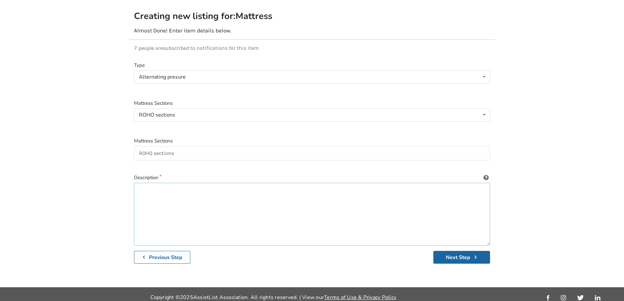
click at [181, 196] on textarea at bounding box center [312, 214] width 356 height 63
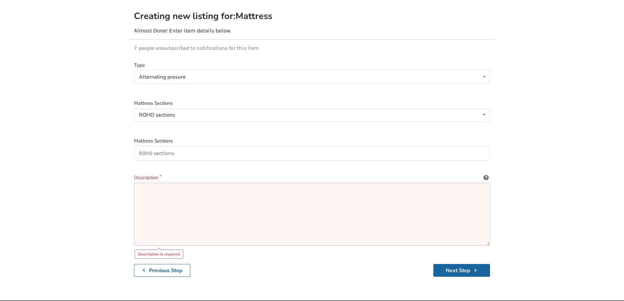
click at [236, 201] on textarea at bounding box center [312, 214] width 356 height 63
type textarea "B"
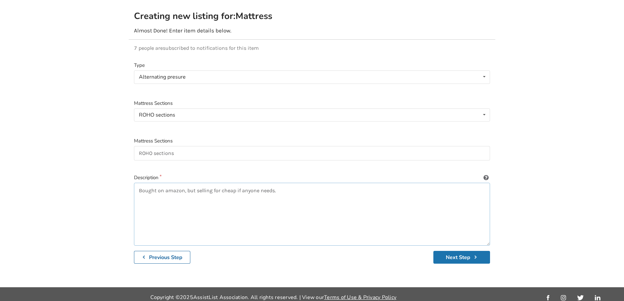
type textarea "Bought on amazon, but selling for cheap if anyone needs."
click at [454, 254] on button "Next Step" at bounding box center [462, 257] width 57 height 13
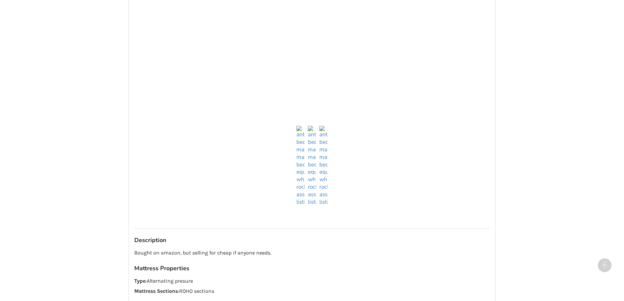
scroll to position [623, 0]
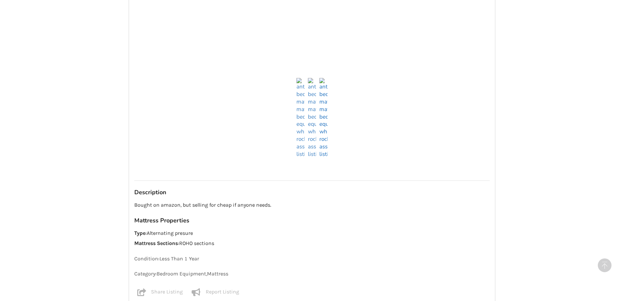
click at [324, 153] on img at bounding box center [324, 118] width 8 height 80
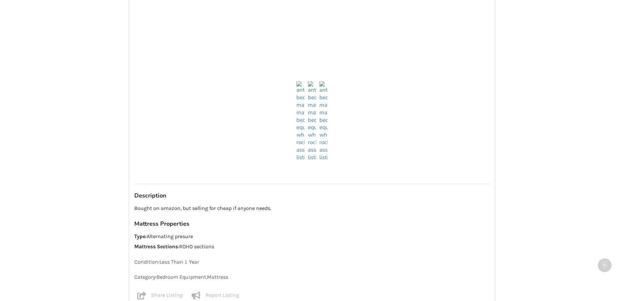
scroll to position [678, 0]
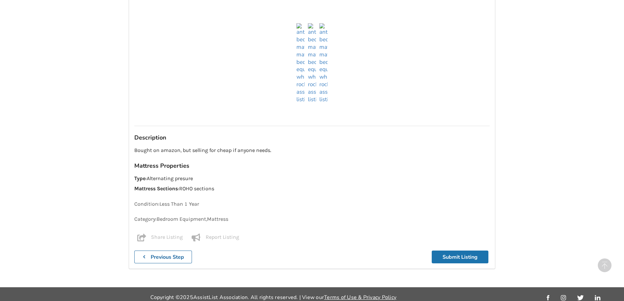
click at [447, 251] on button "Submit Listing" at bounding box center [460, 257] width 57 height 13
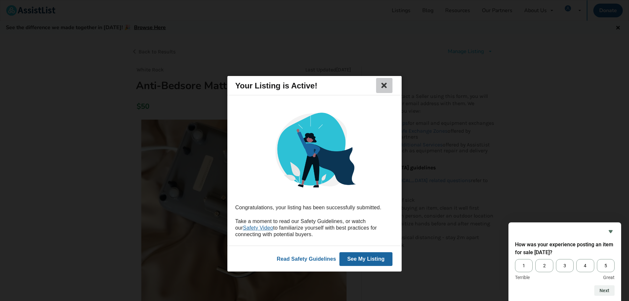
click at [387, 87] on icon at bounding box center [384, 86] width 9 height 8
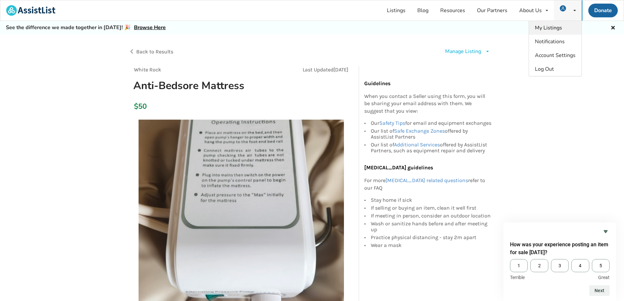
click at [556, 30] on span "My Listings" at bounding box center [548, 27] width 27 height 7
